Goal: Information Seeking & Learning: Learn about a topic

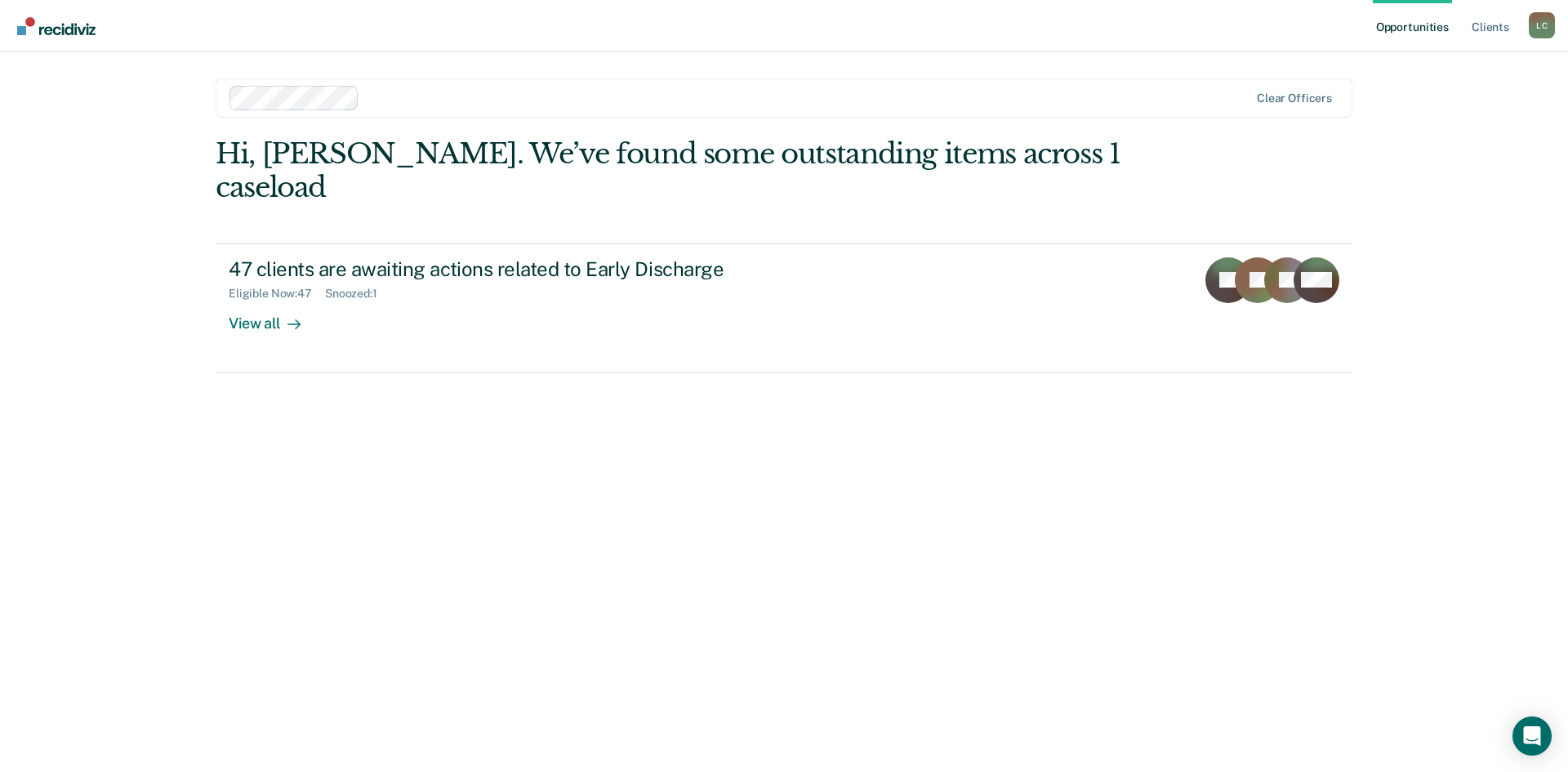
click at [1401, 22] on link "Opportunities" at bounding box center [1412, 26] width 79 height 52
click at [1484, 33] on link "Client s" at bounding box center [1490, 26] width 44 height 52
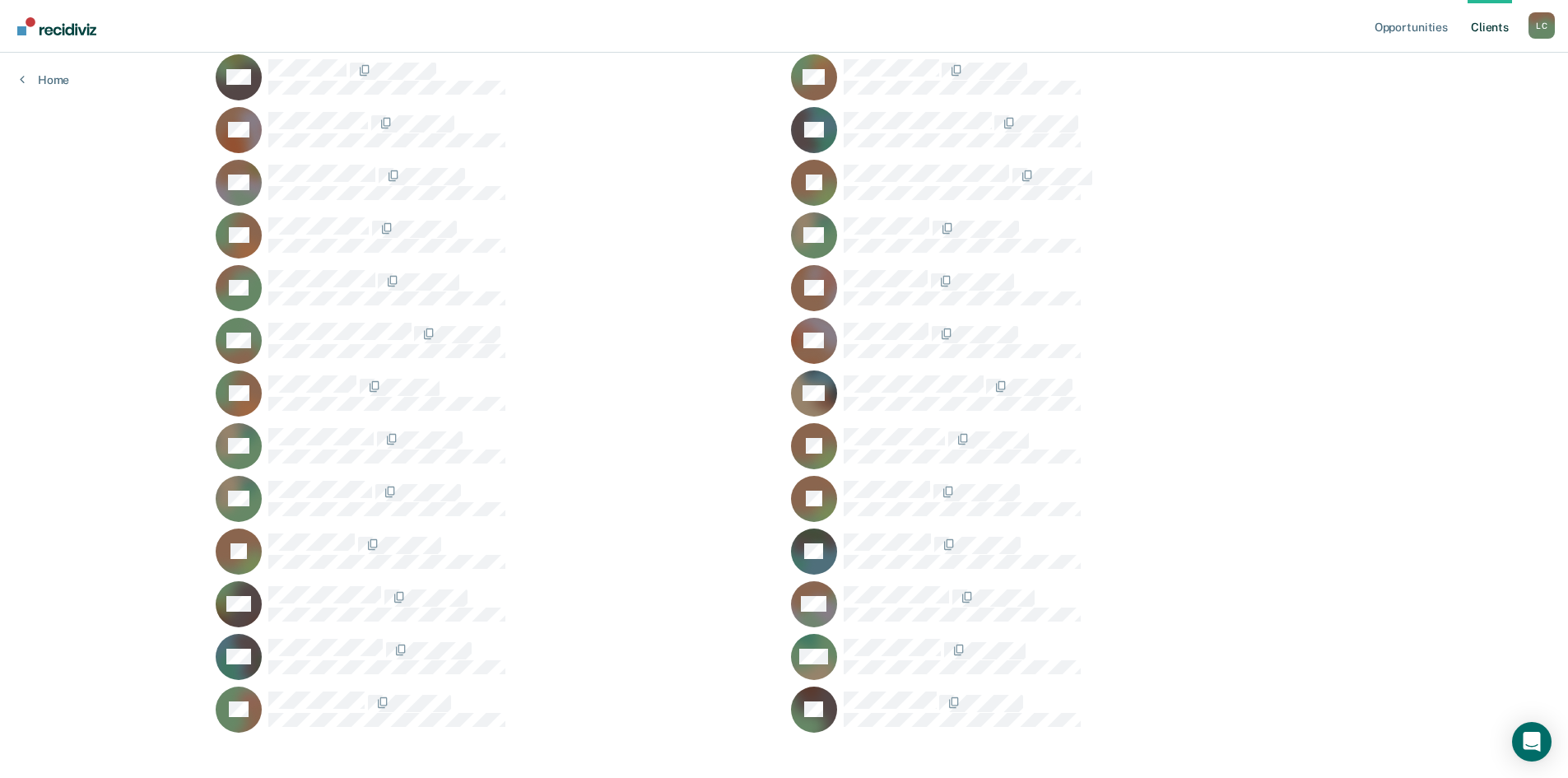
scroll to position [2794, 0]
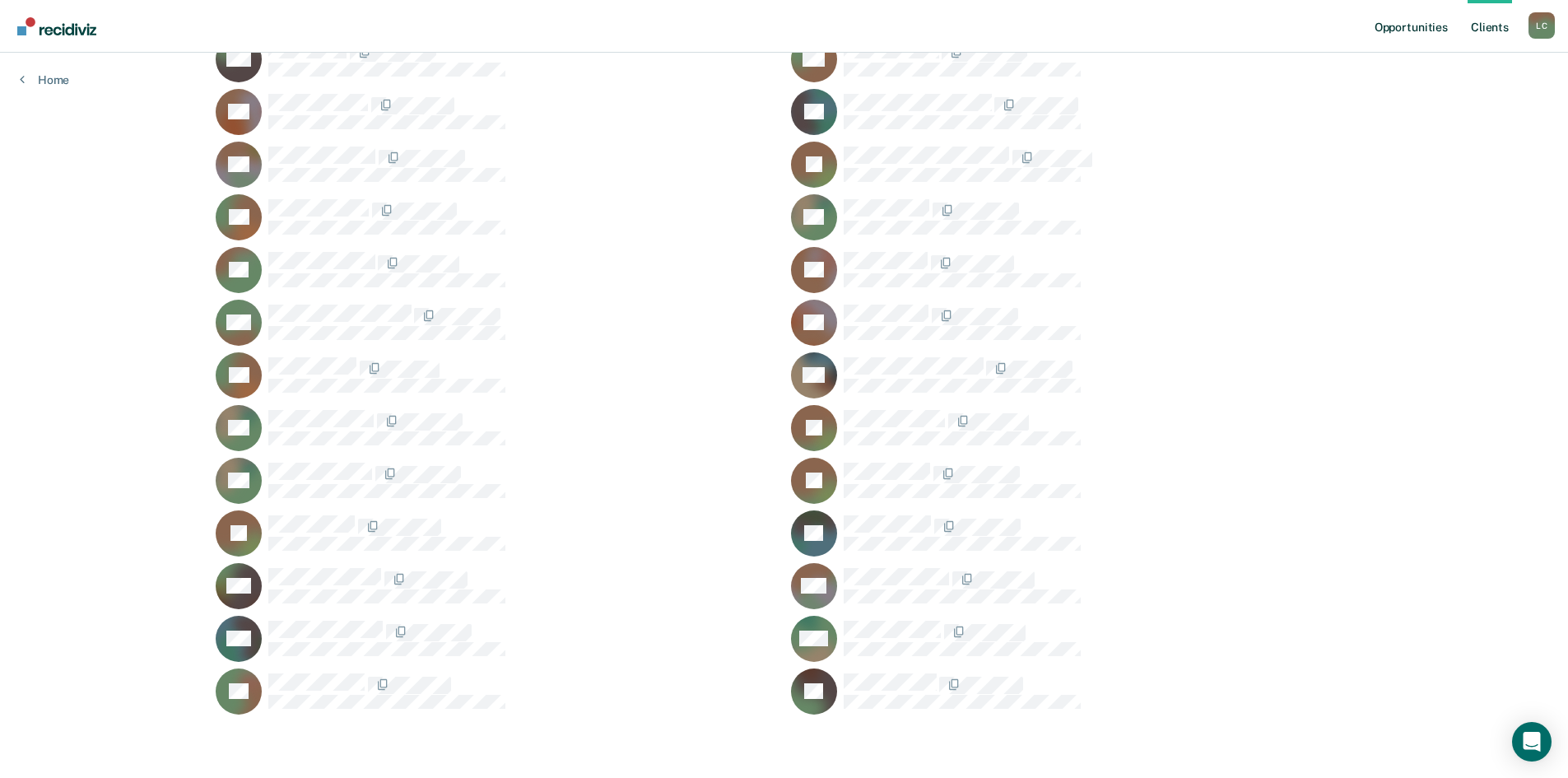
click at [1412, 30] on link "Opportunities" at bounding box center [1411, 26] width 80 height 52
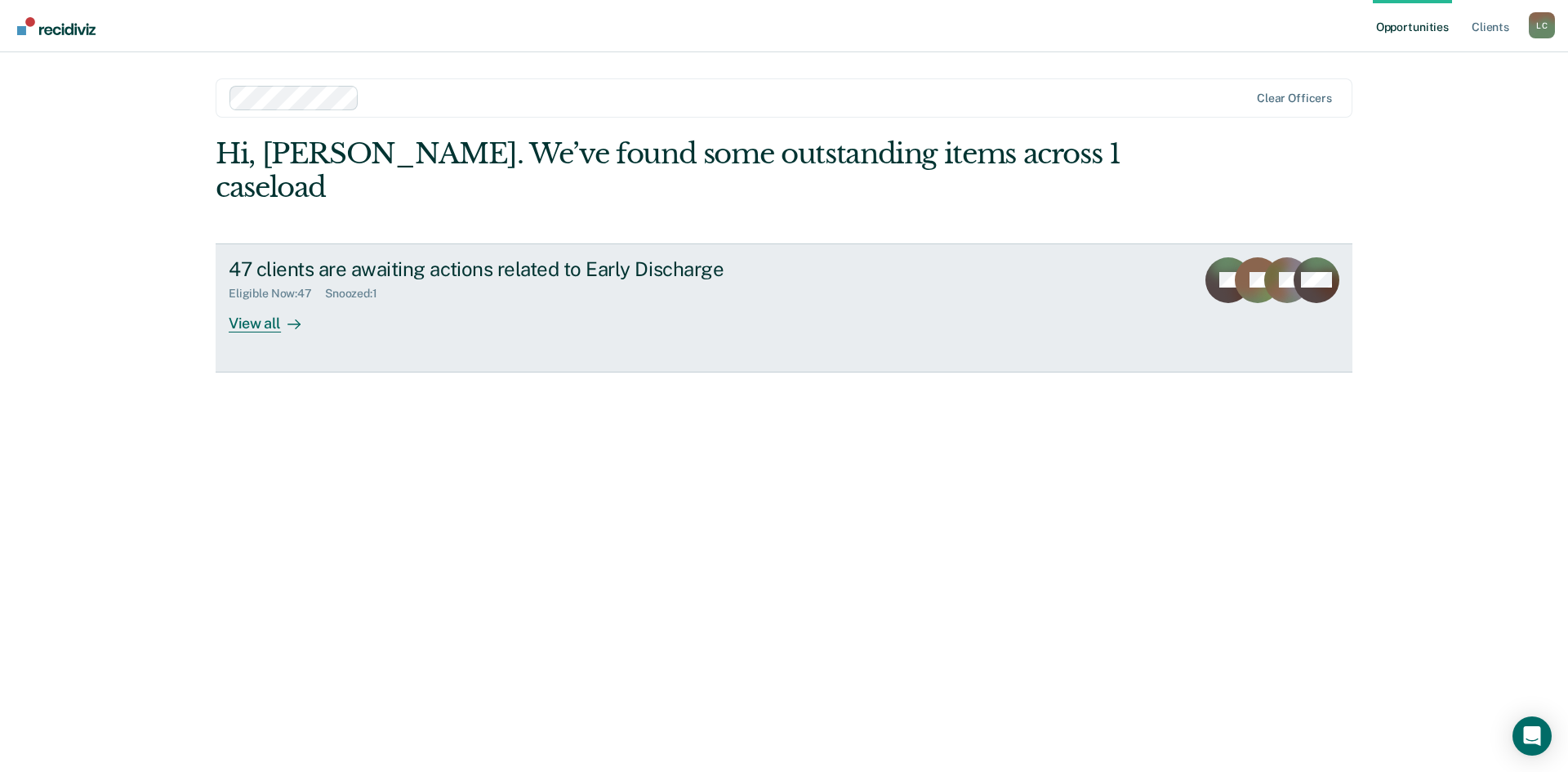
click at [270, 300] on div "View all" at bounding box center [274, 316] width 91 height 32
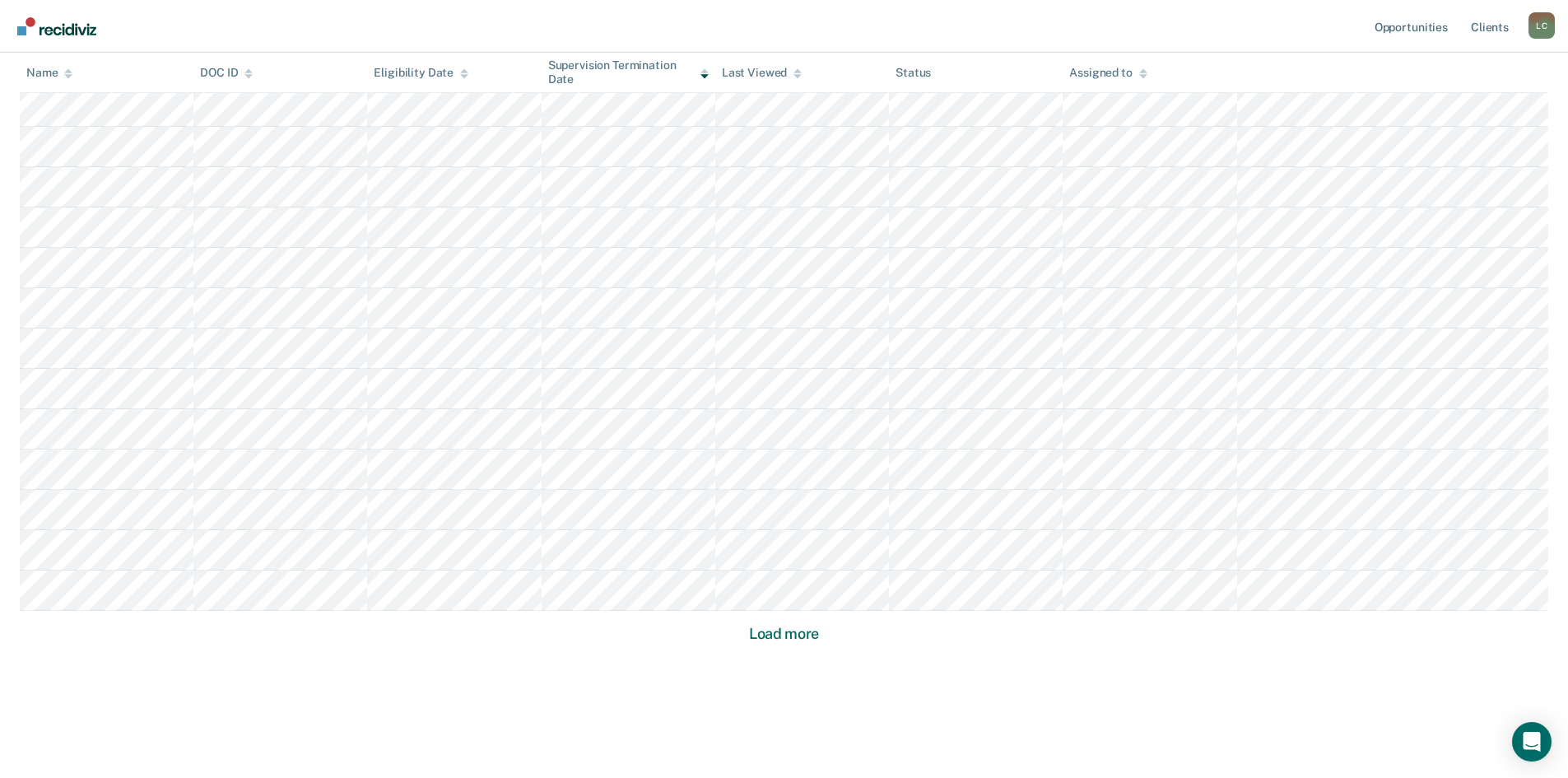
scroll to position [920, 0]
click at [796, 628] on button "Load more" at bounding box center [784, 623] width 80 height 19
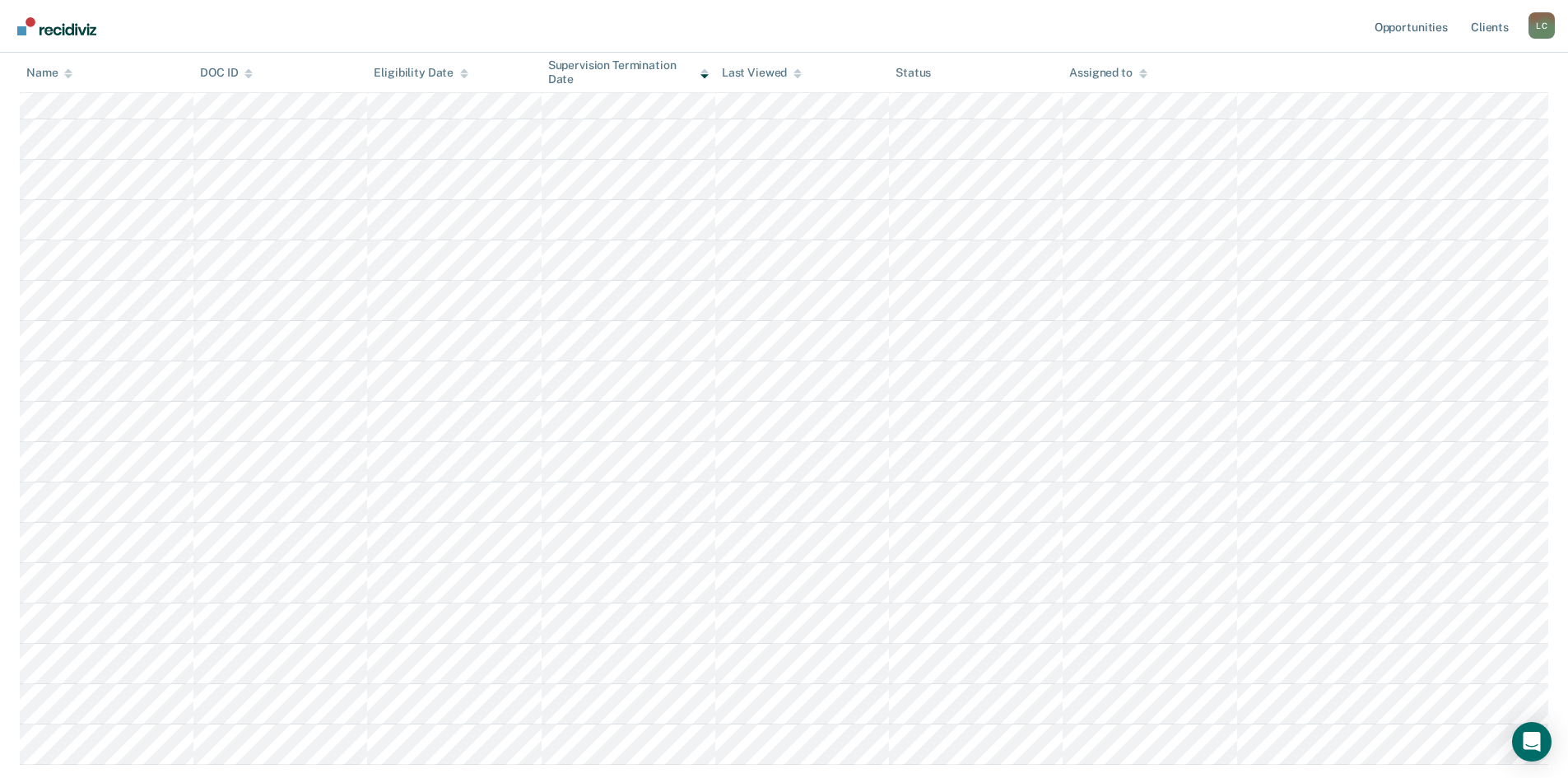
scroll to position [1545, 0]
